Goal: Find specific page/section: Find specific page/section

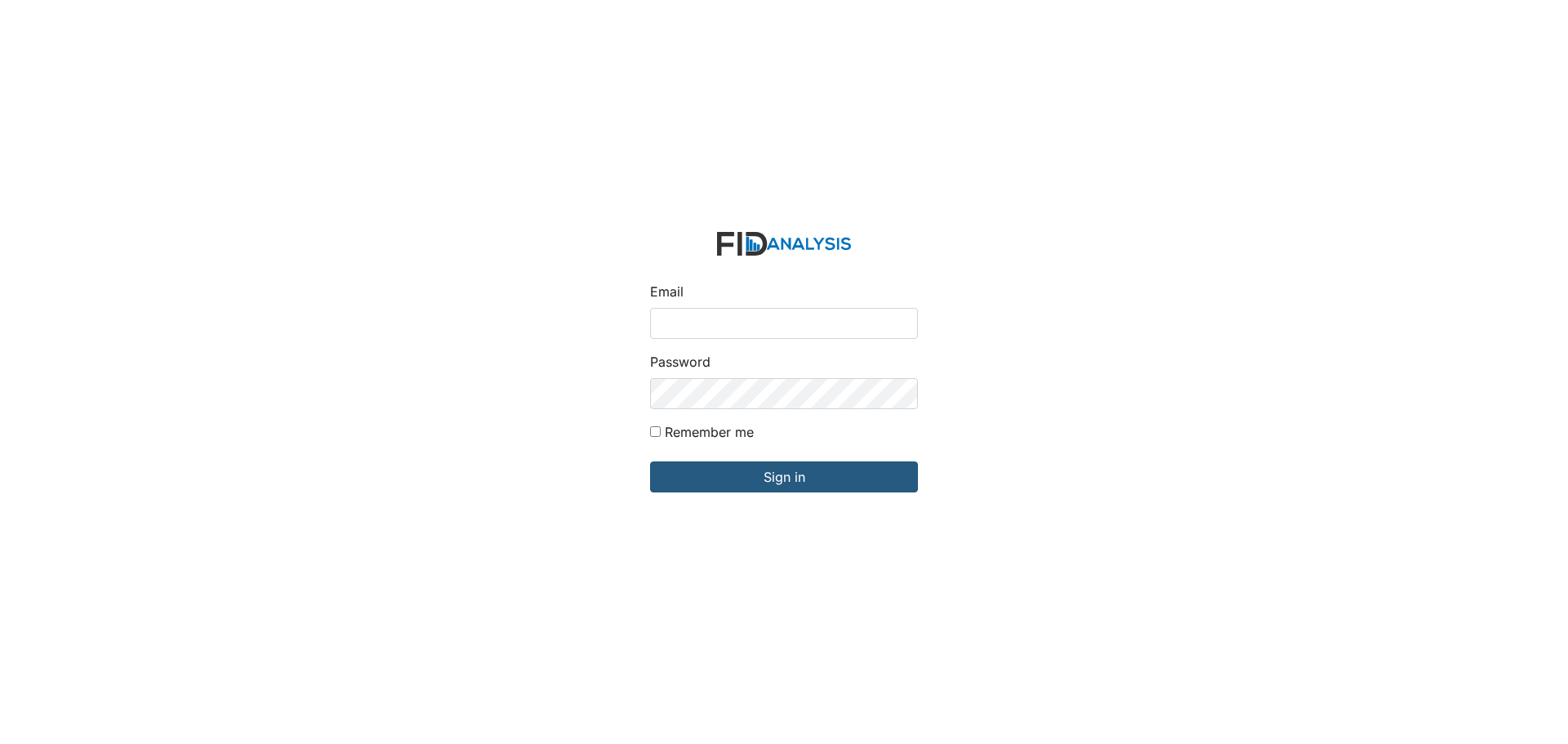
click at [689, 329] on input "Email" at bounding box center [784, 323] width 268 height 31
type input "APOPE@LIFEINCORPORATED.COM"
click at [650, 461] on input "Sign in" at bounding box center [784, 476] width 268 height 31
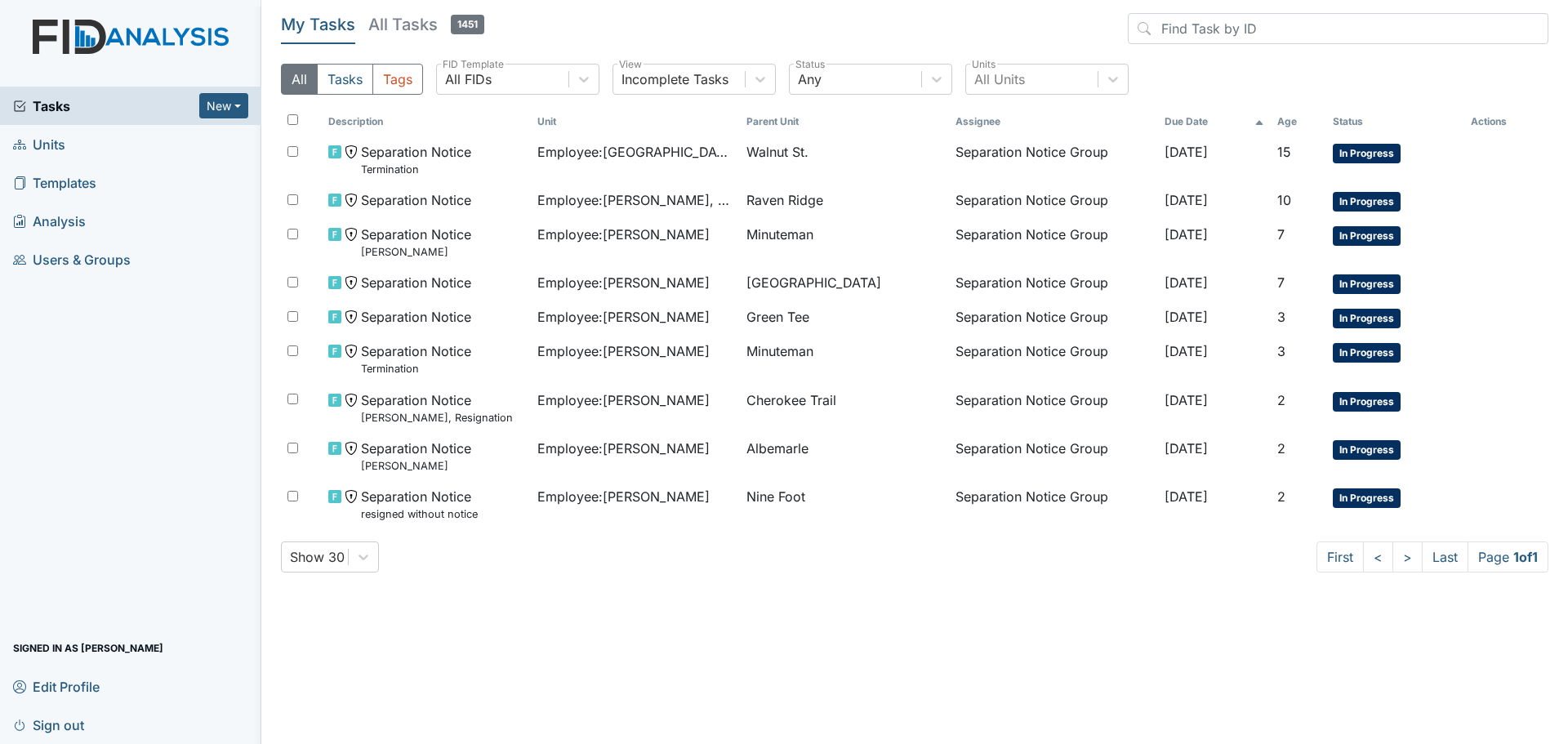
click at [403, 27] on h5 "All Tasks 1451" at bounding box center [426, 24] width 116 height 23
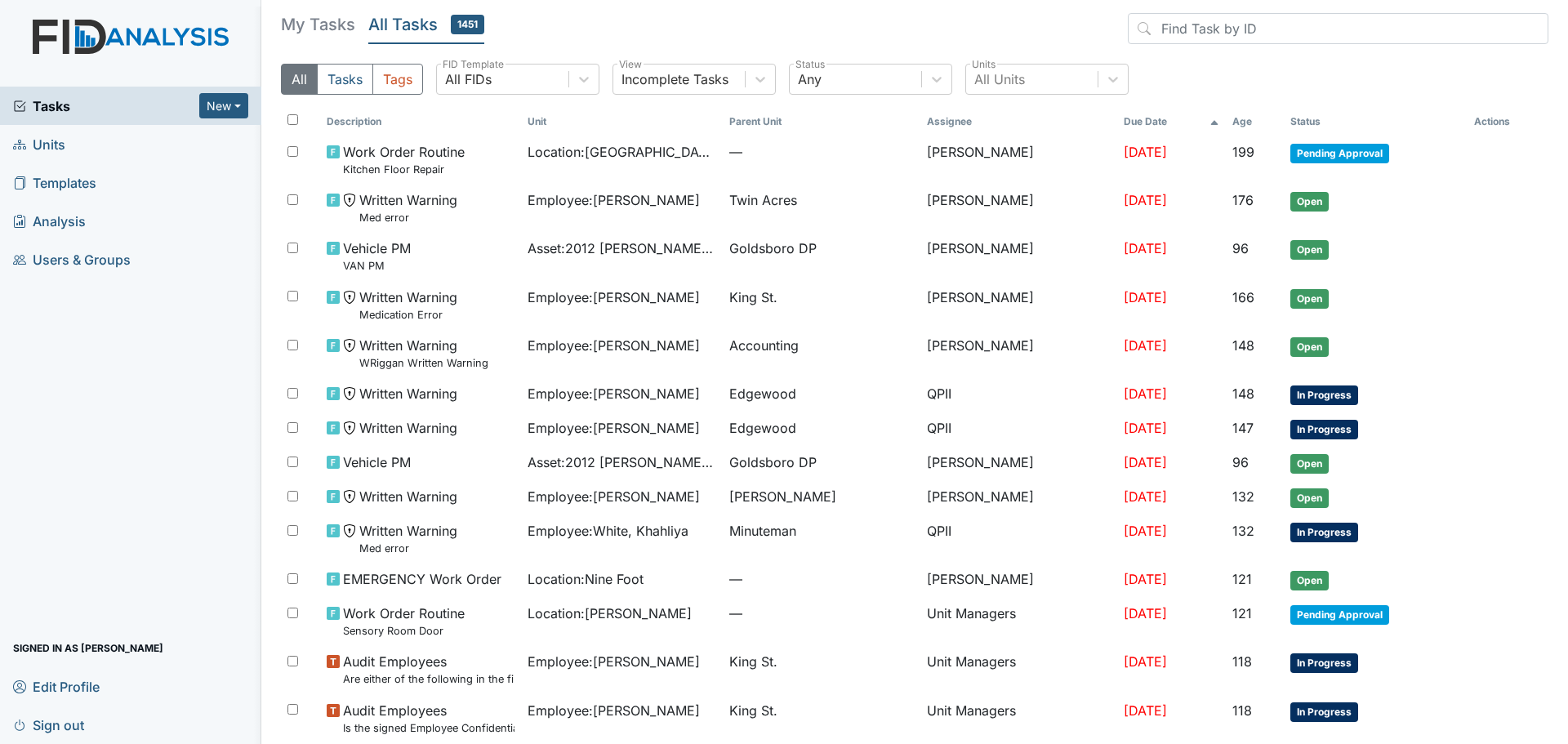
click at [66, 141] on link "Units" at bounding box center [131, 144] width 261 height 38
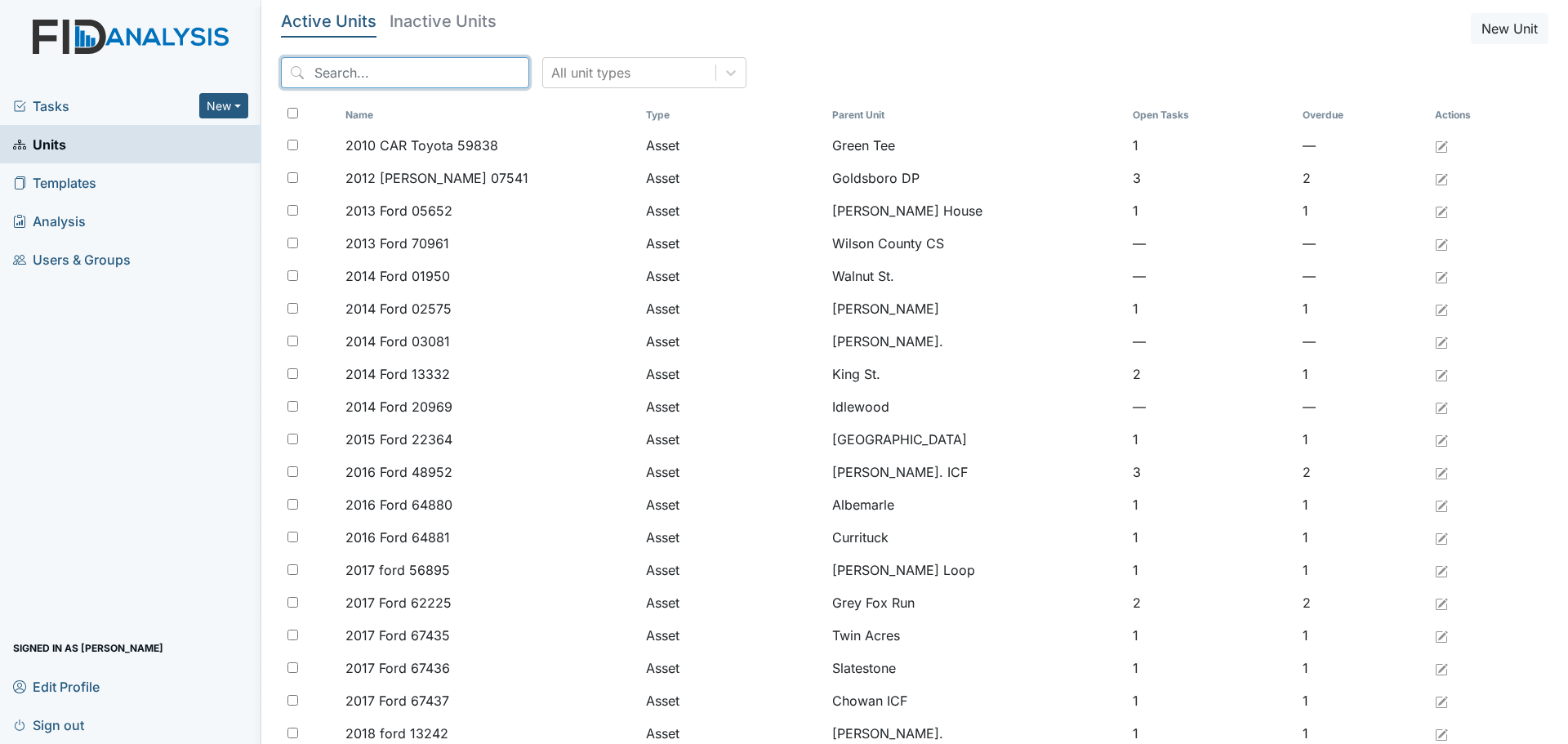
click at [421, 74] on input "search" at bounding box center [405, 72] width 249 height 31
type input "nakia"
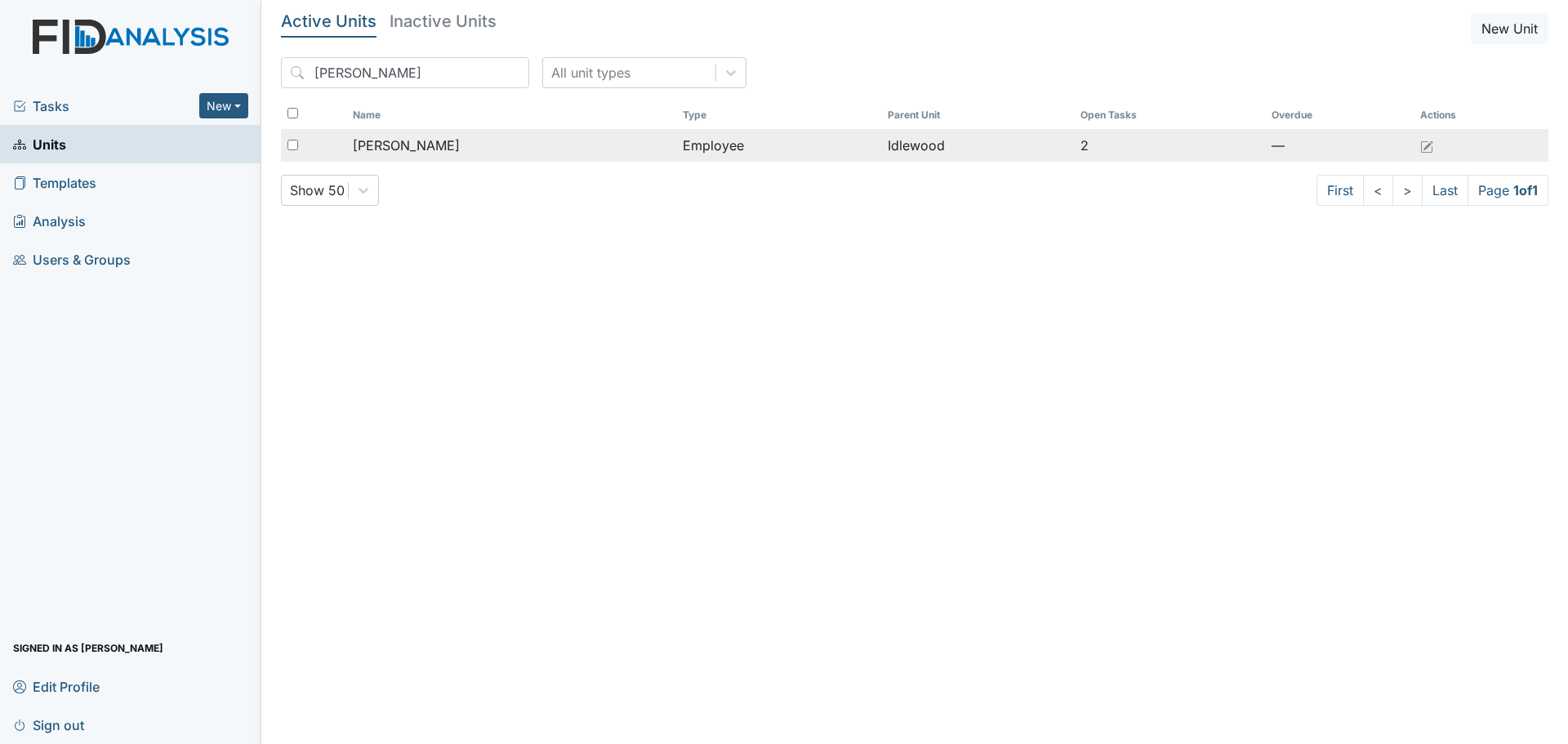
click at [423, 143] on span "[PERSON_NAME]" at bounding box center [406, 145] width 107 height 19
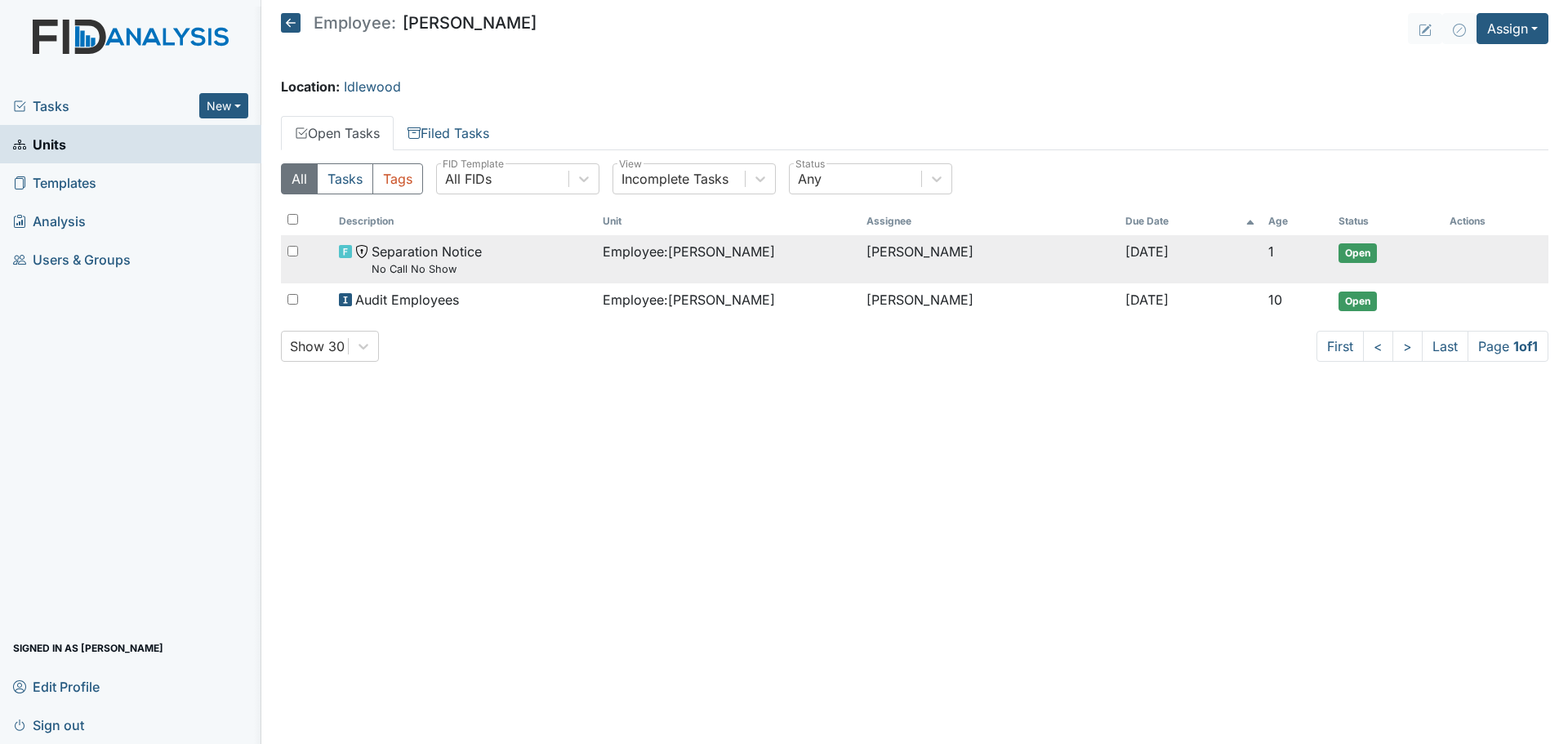
click at [696, 261] on td "Employee : [PERSON_NAME]" at bounding box center [727, 259] width 264 height 49
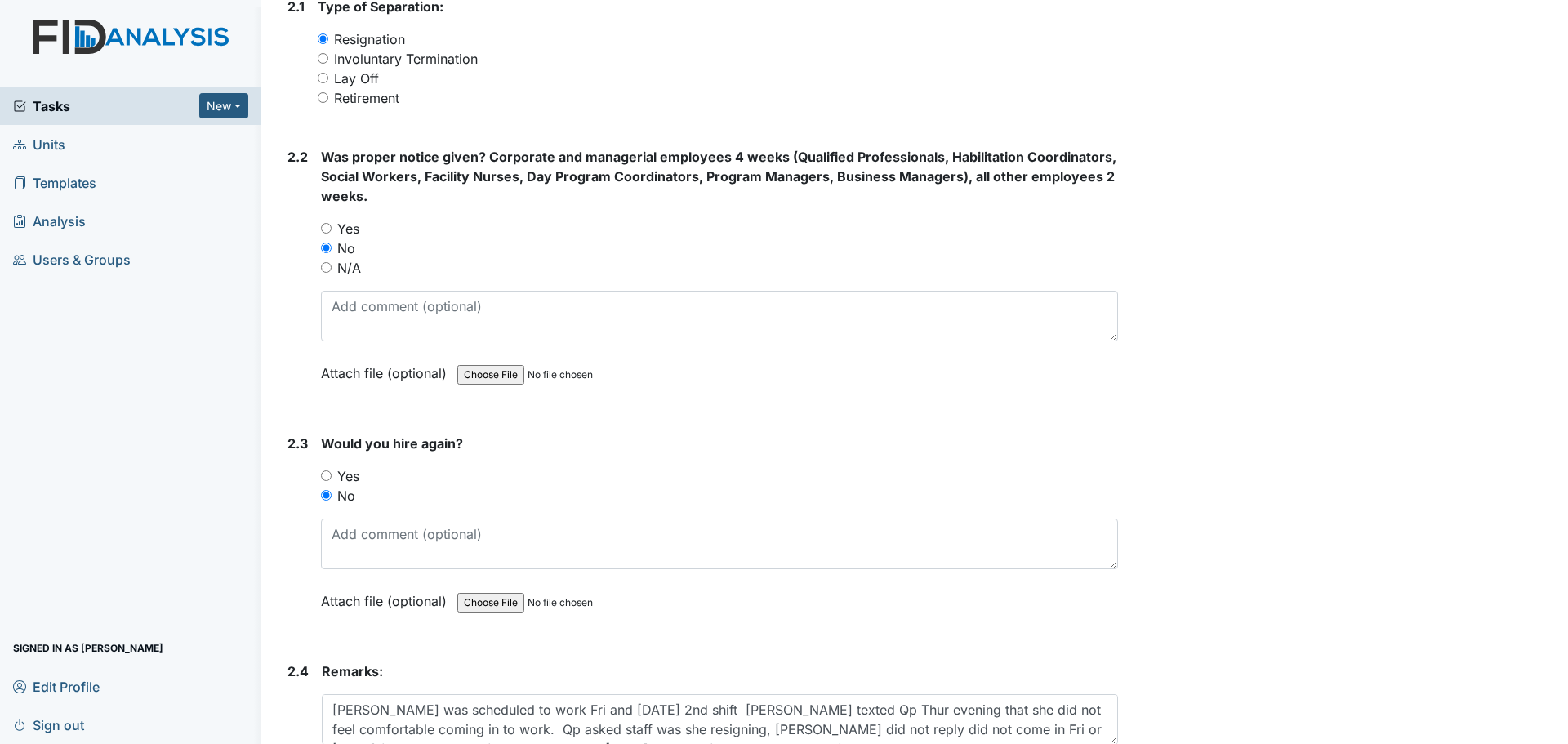
scroll to position [1197, 0]
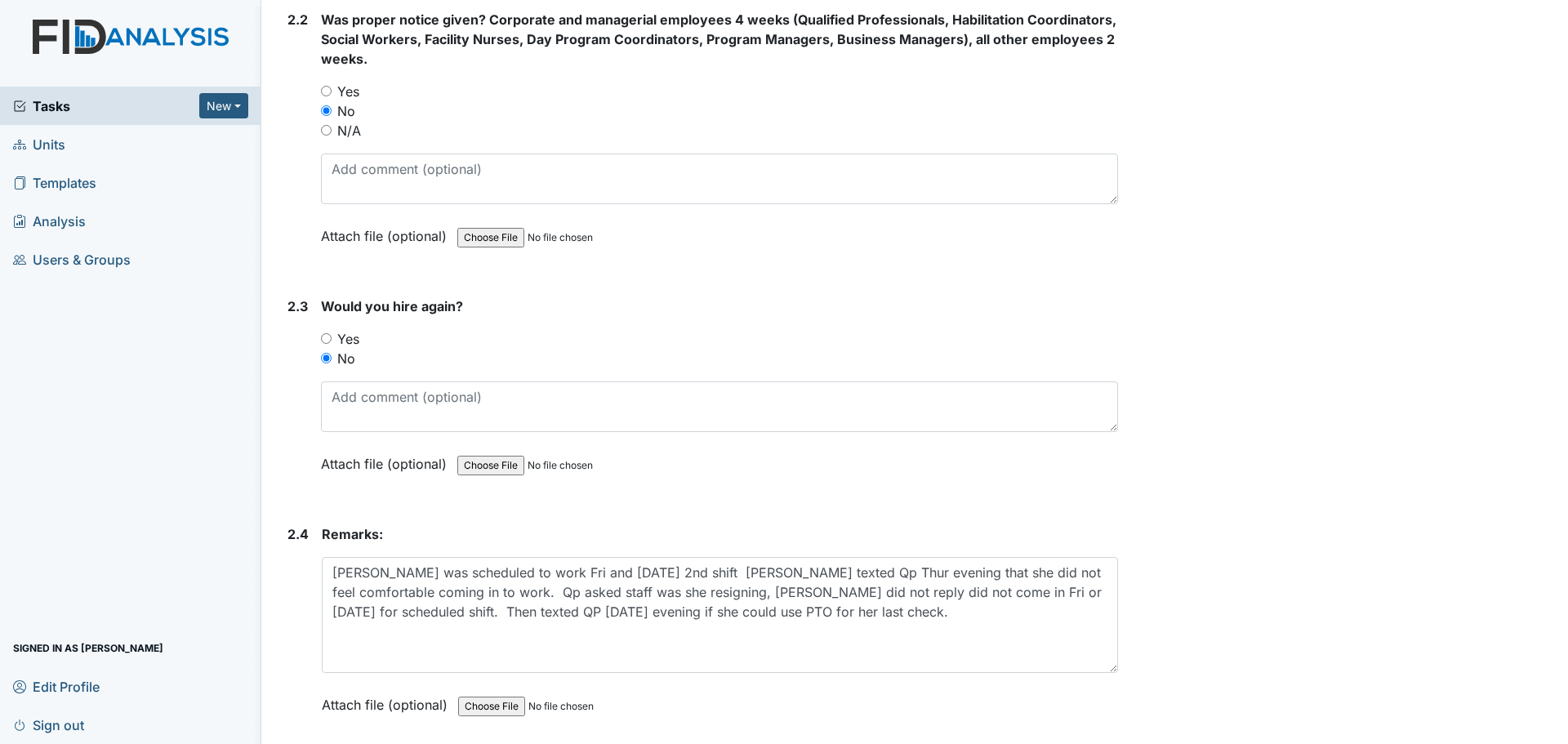
drag, startPoint x: 1104, startPoint y: 605, endPoint x: 1114, endPoint y: 671, distance: 66.8
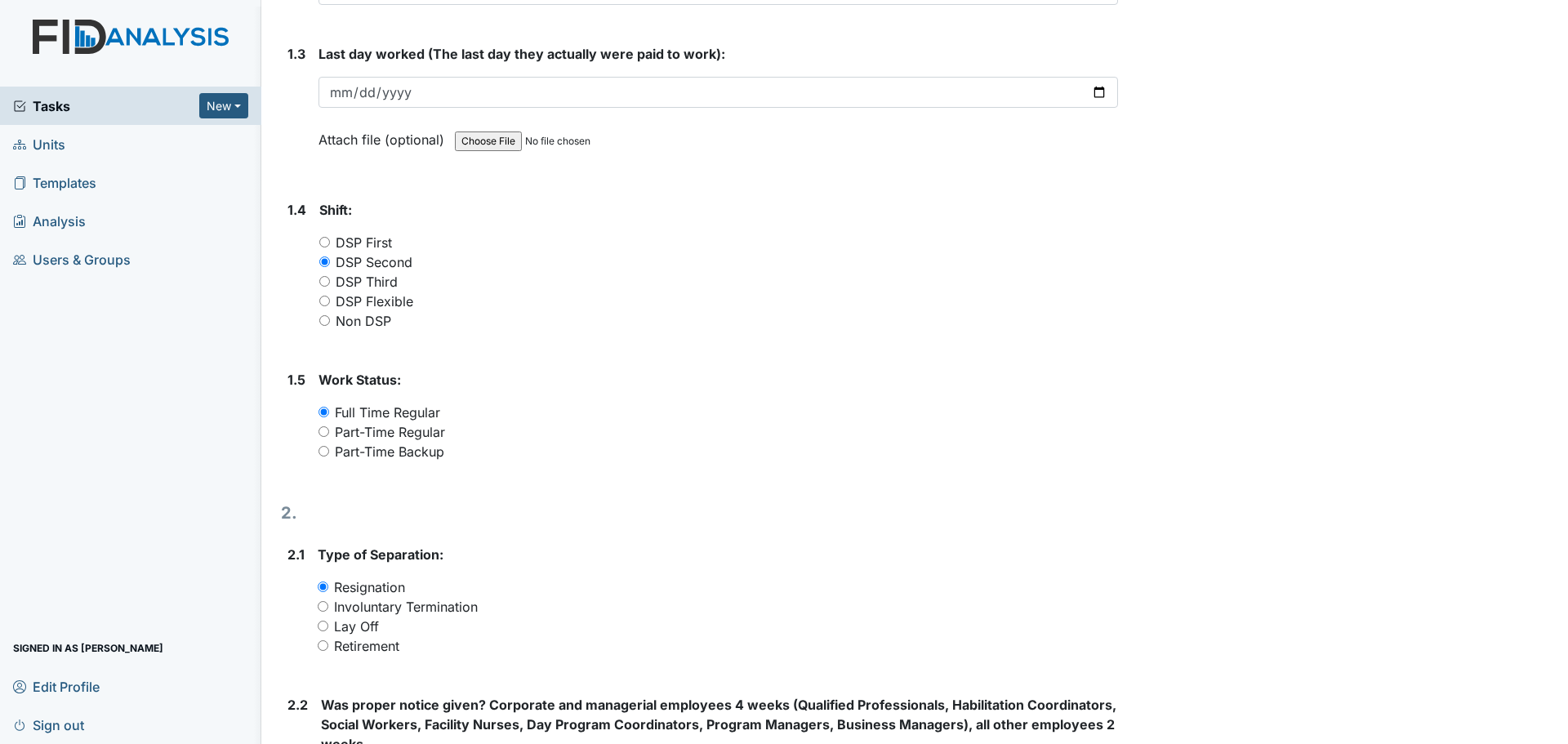
scroll to position [299, 0]
